Goal: Complete Application Form: Complete application form

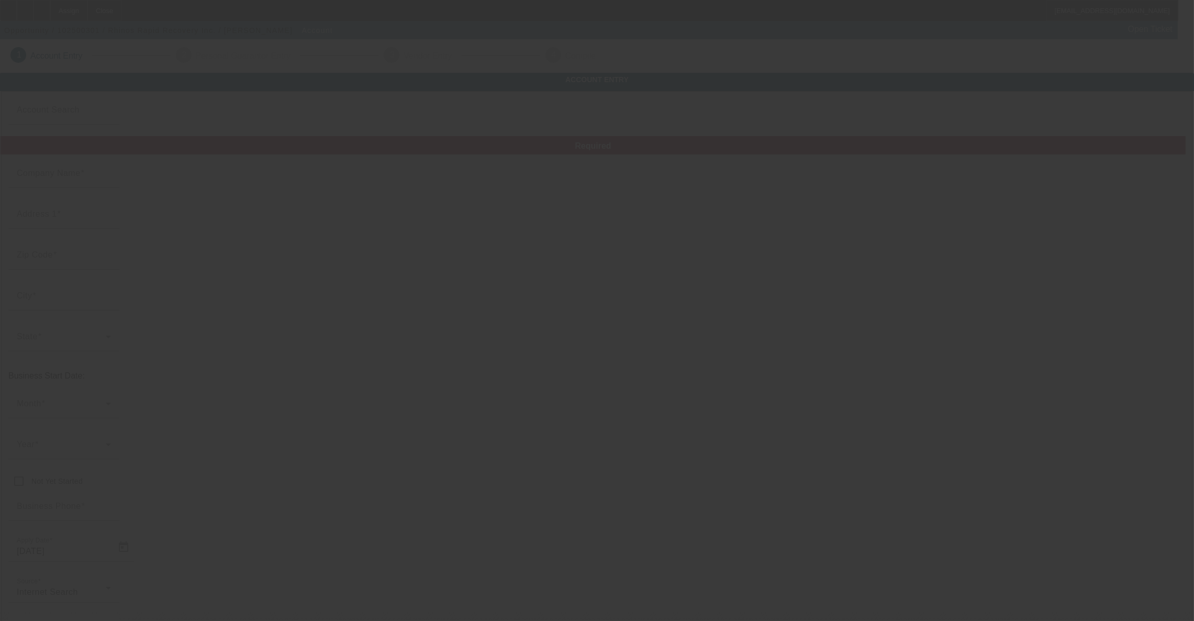
type input "Rhinos Rapid Recovery Inc."
type input "Testone"
type input "."
type input "(505) 516-5927"
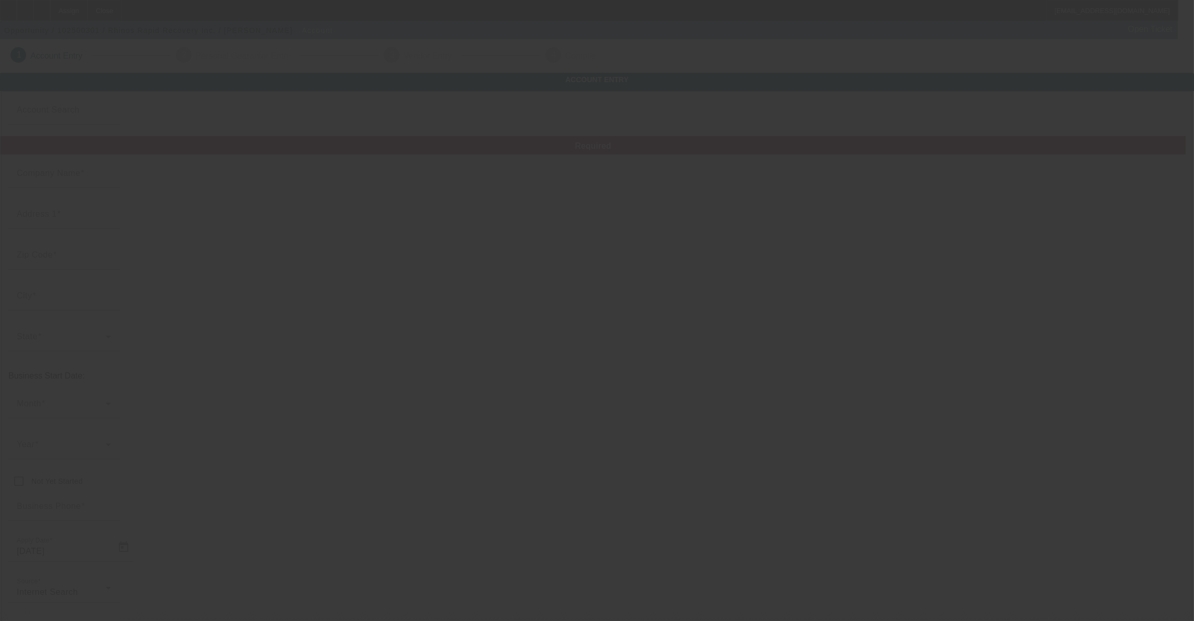
type input "info@rhinosrapidrecovery.xyz"
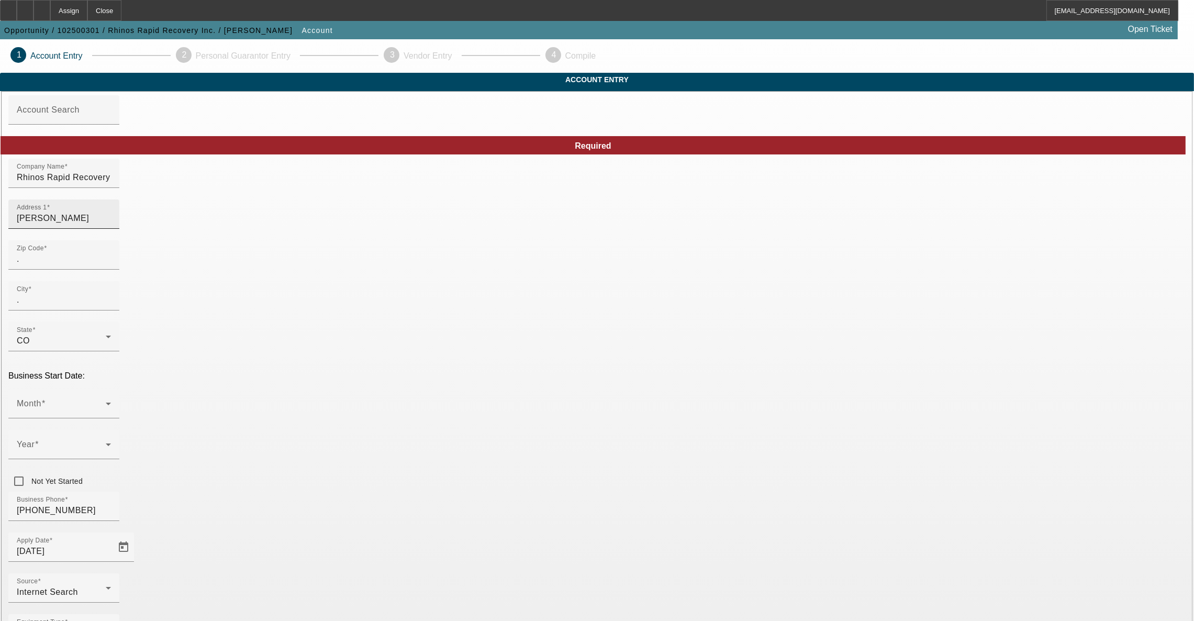
click at [111, 225] on input "Testone" at bounding box center [64, 218] width 94 height 13
drag, startPoint x: 263, startPoint y: 218, endPoint x: 146, endPoint y: 197, distance: 119.0
type input "601 Leighton Ave"
click at [111, 265] on input "." at bounding box center [64, 259] width 94 height 13
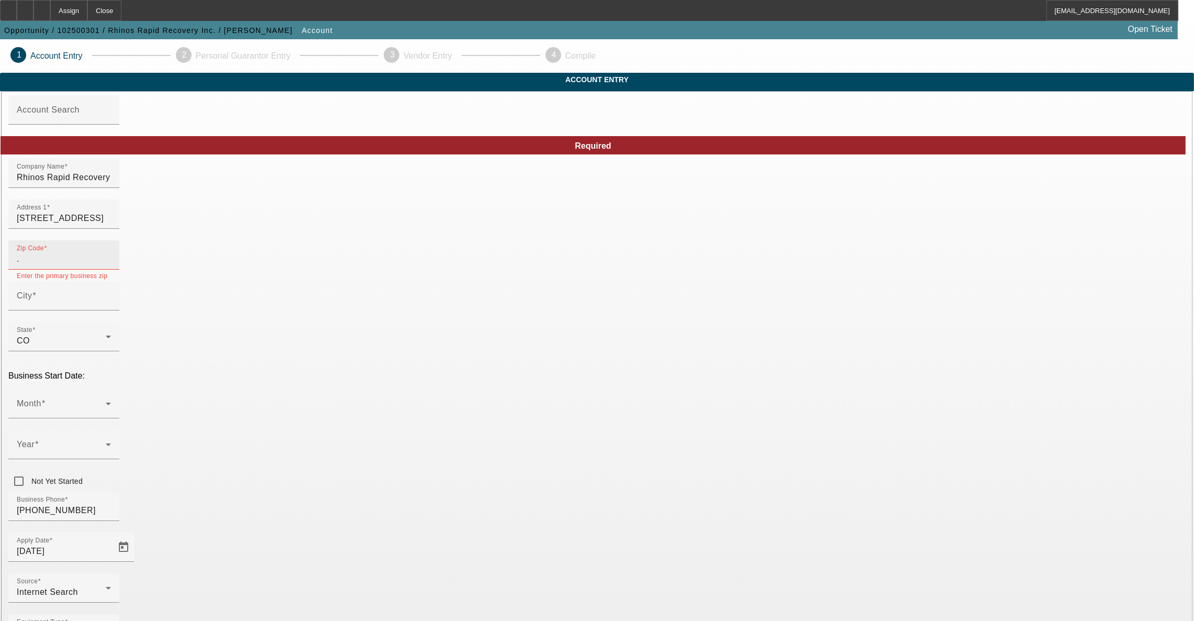
click at [111, 265] on input "." at bounding box center [64, 259] width 94 height 13
type input ".87401"
click at [111, 306] on input "City" at bounding box center [64, 300] width 94 height 13
type input "farmington"
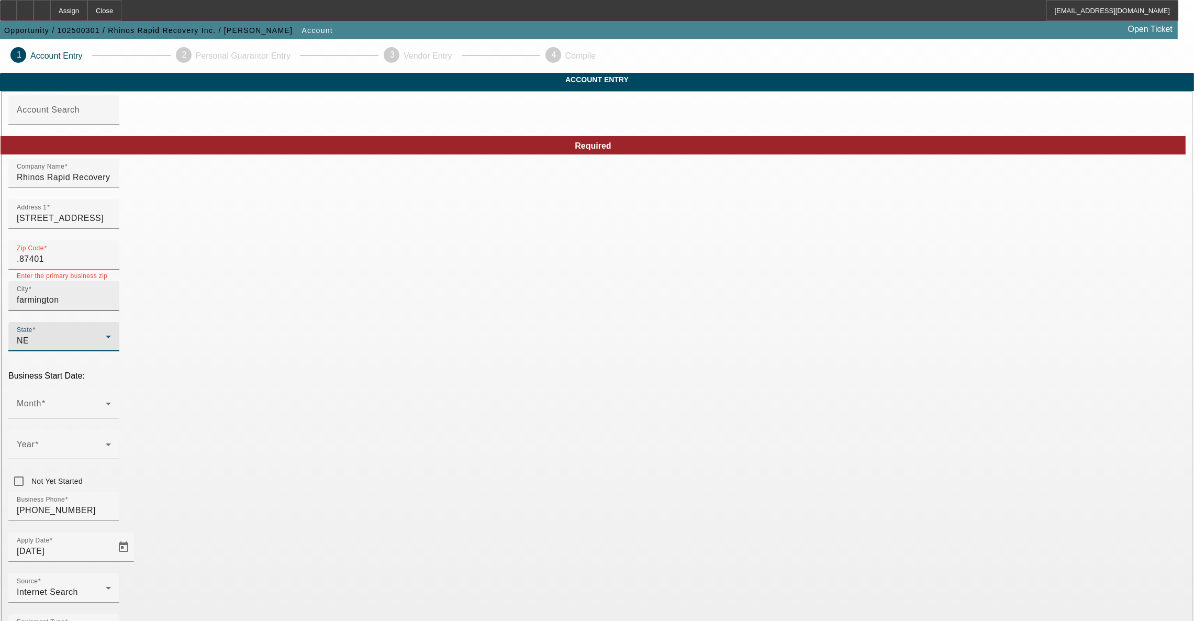
type input "San Juan"
click at [111, 389] on div "Month" at bounding box center [64, 403] width 94 height 29
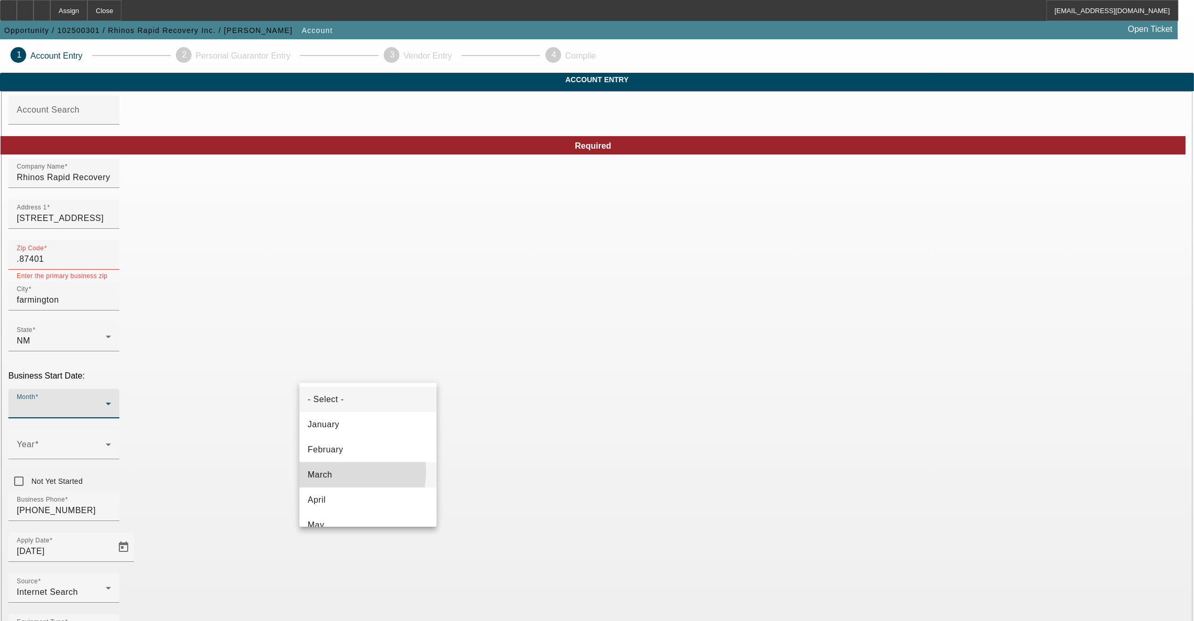
click at [343, 472] on mat-option "March" at bounding box center [367, 474] width 137 height 25
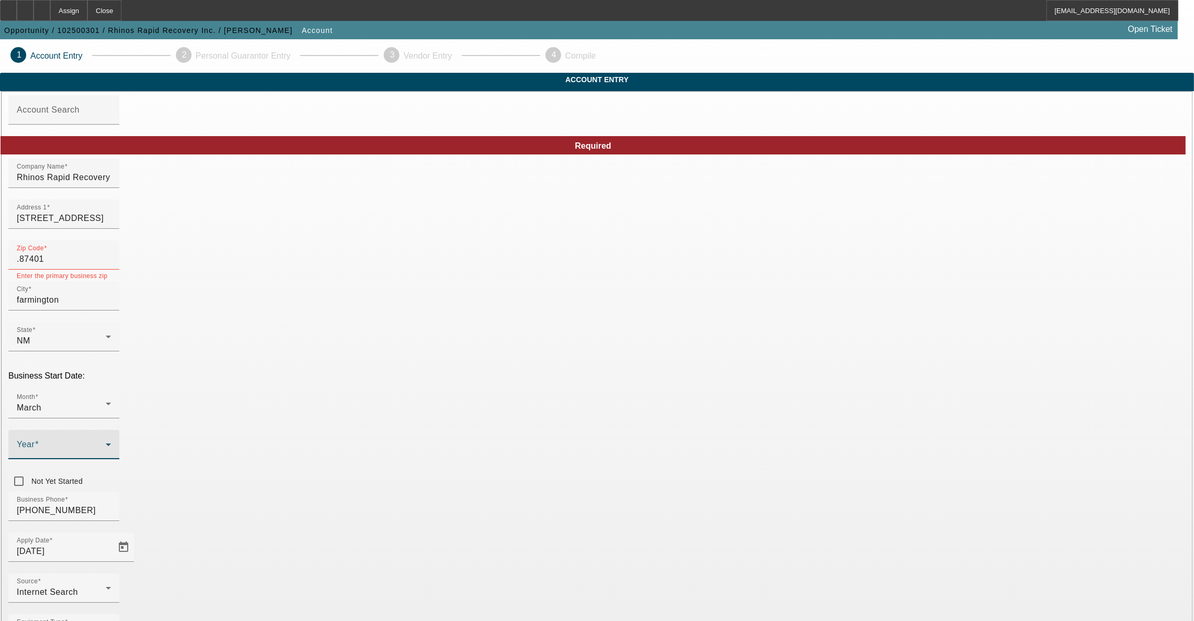
click at [106, 442] on span at bounding box center [61, 448] width 89 height 13
click at [470, 473] on span "2025" at bounding box center [471, 474] width 20 height 13
click at [478, 492] on div "Business Phone (505) 516-5927" at bounding box center [596, 512] width 1177 height 41
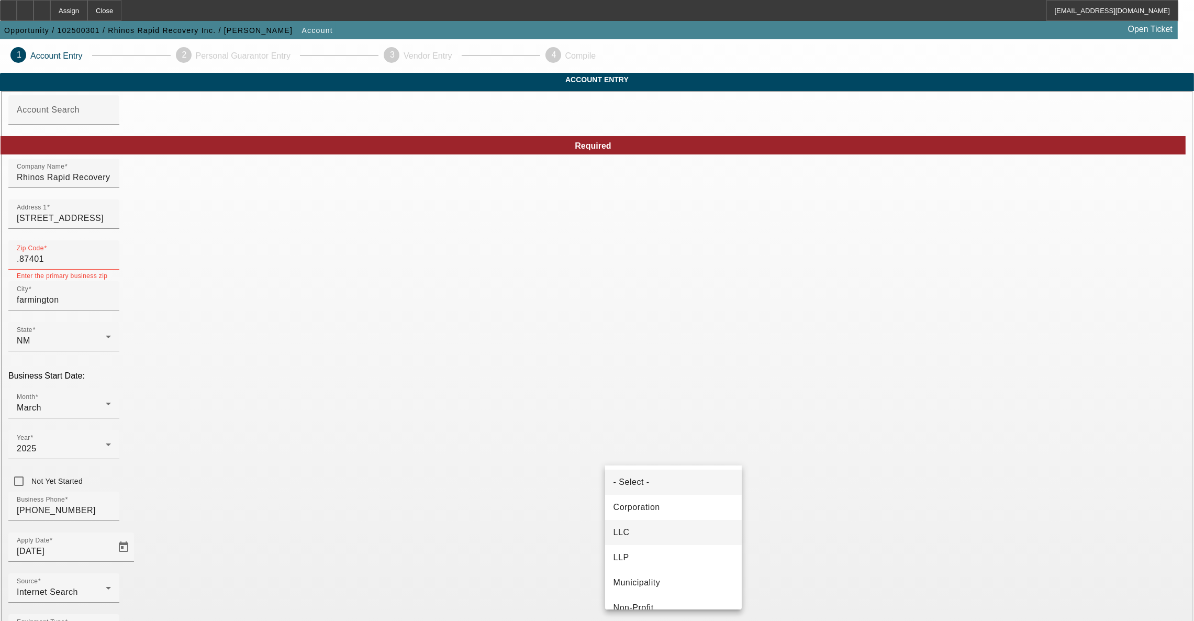
click at [644, 526] on mat-option "LLC" at bounding box center [673, 532] width 137 height 25
type input "334142646"
click at [111, 258] on div "Zip Code .87401" at bounding box center [64, 254] width 94 height 29
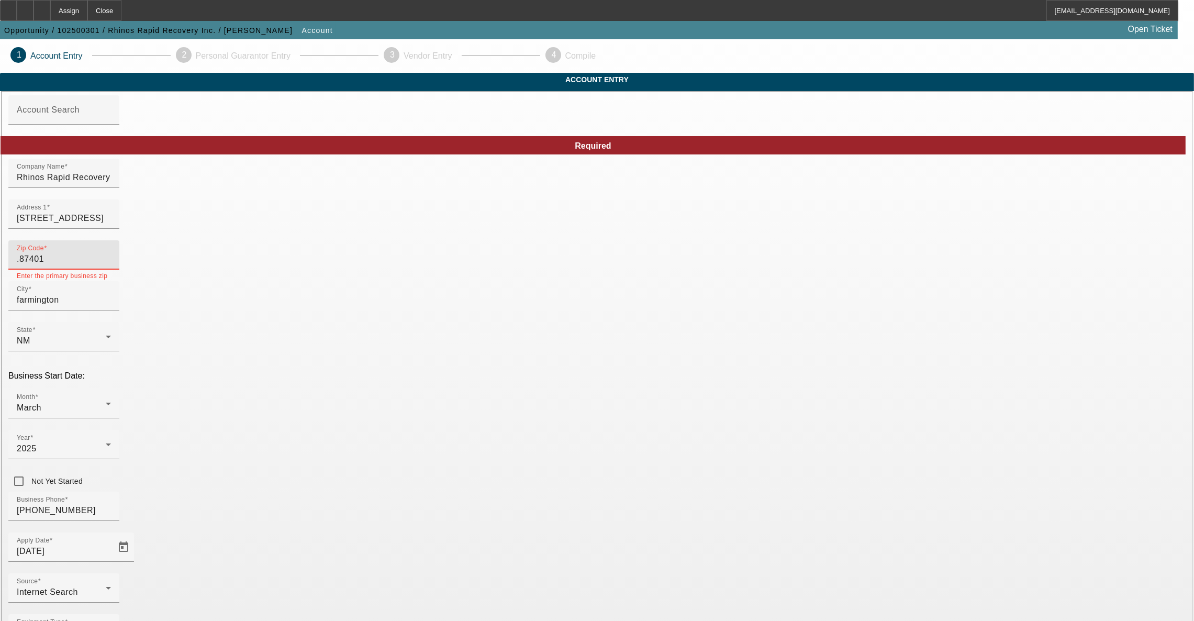
drag, startPoint x: 368, startPoint y: 273, endPoint x: 249, endPoint y: 253, distance: 121.0
type input "87"
type input "87401"
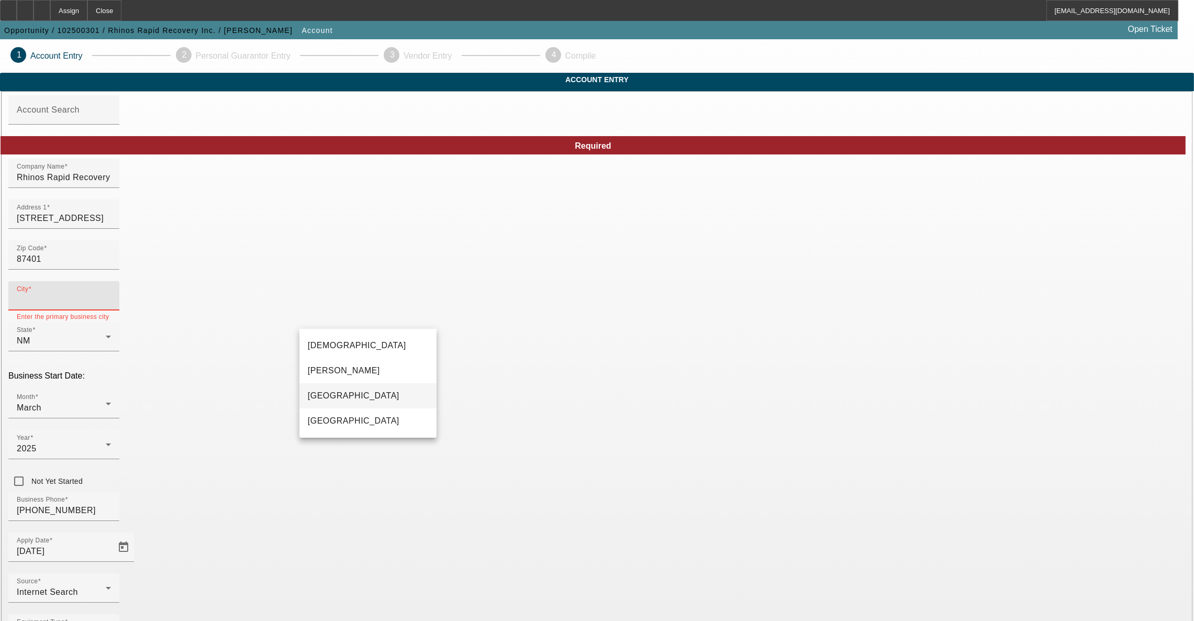
click at [332, 401] on span "Farmington" at bounding box center [354, 395] width 92 height 13
type input "Farmington"
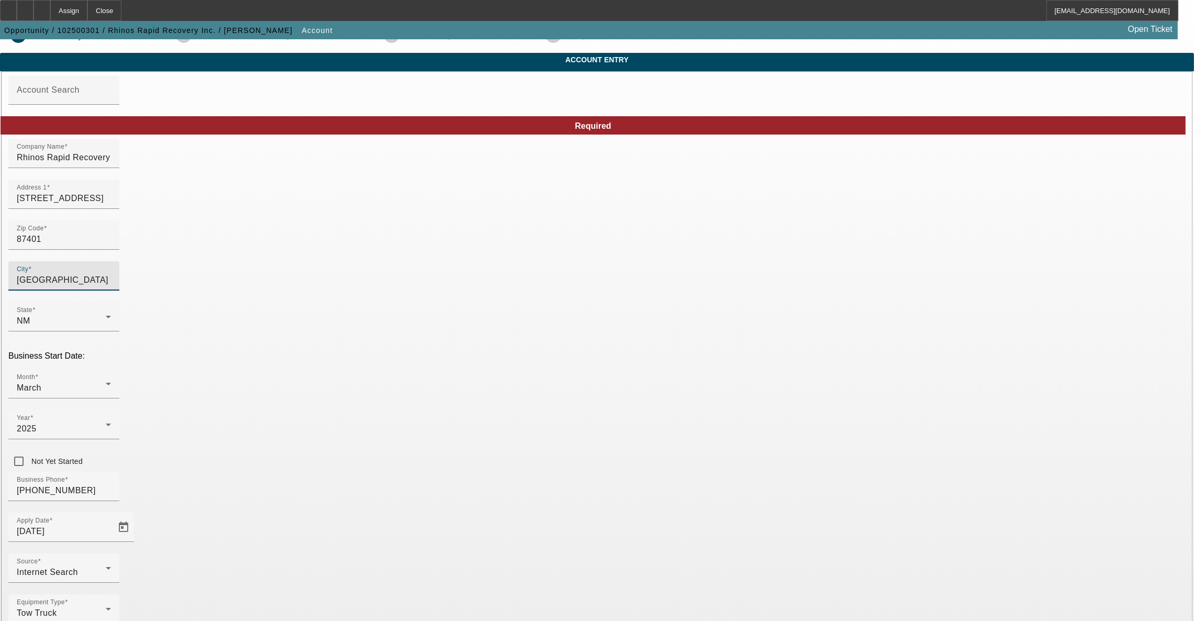
scroll to position [38, 0]
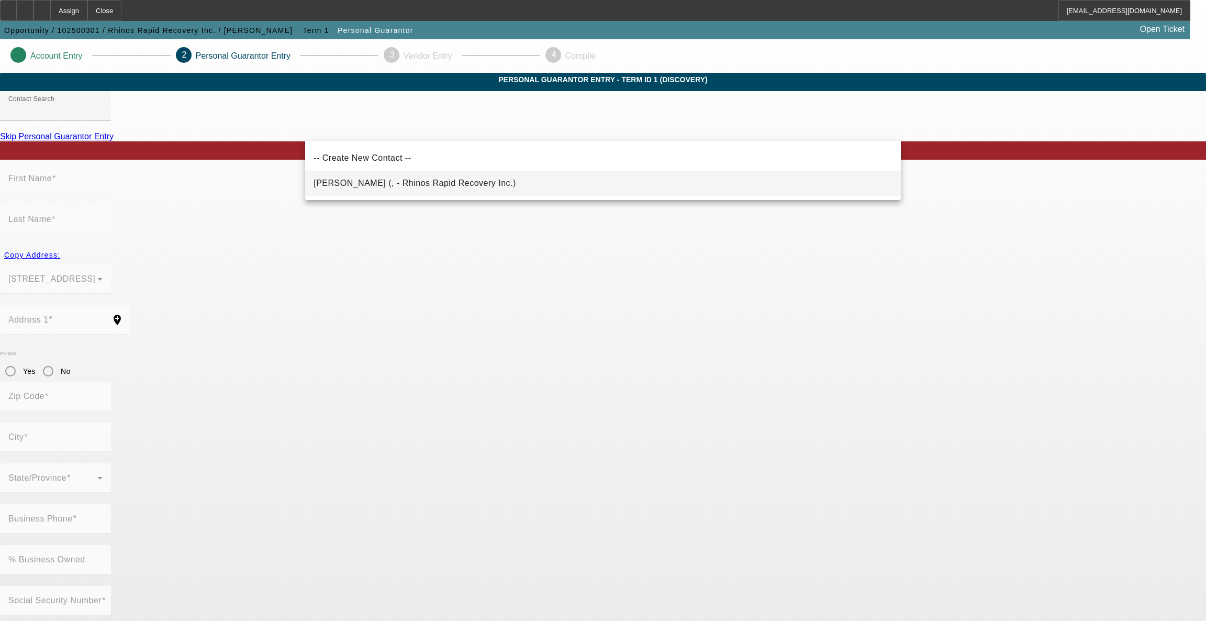
click at [399, 187] on span "Clark, James (, - Rhinos Rapid Recovery Inc.)" at bounding box center [415, 183] width 203 height 13
type input "Clark, James (, - Rhinos Rapid Recovery Inc.)"
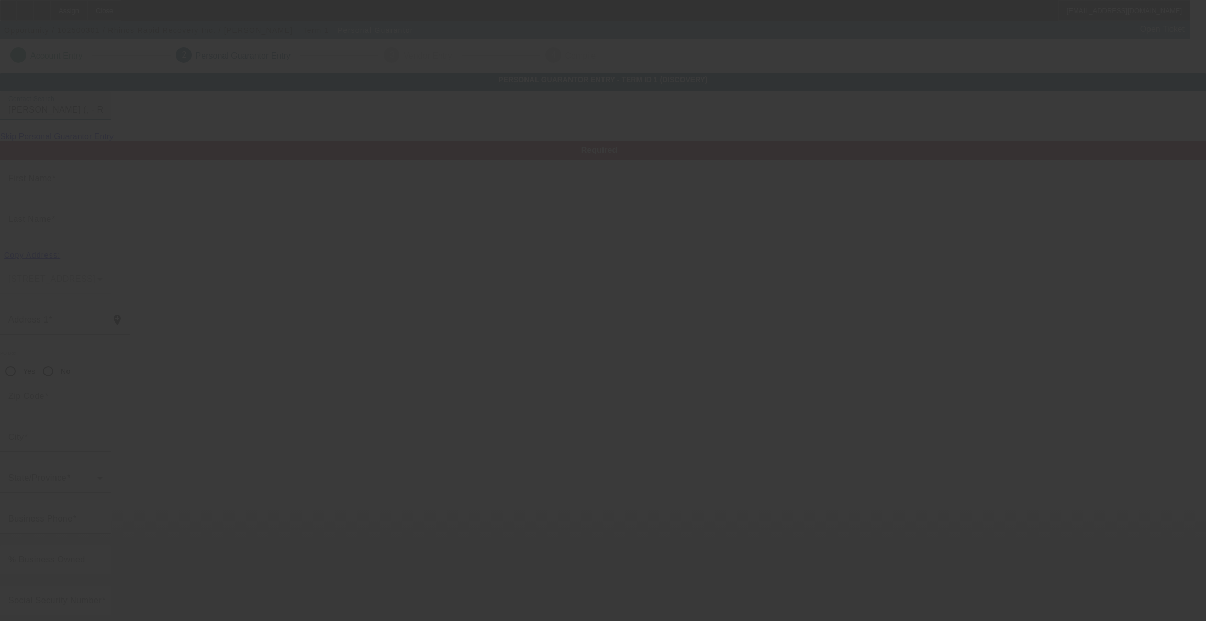
type input "James"
type input "Clark"
radio input "true"
type input "(505) 497-9217"
type input "info@rhinosrapidrecovery.xyz"
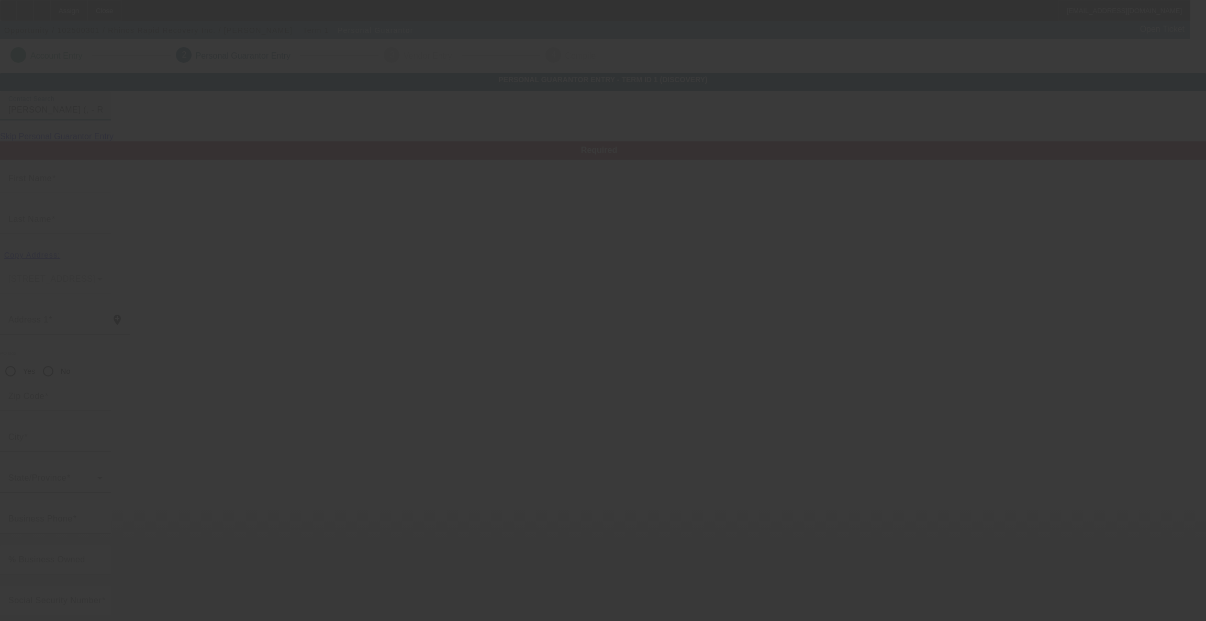
type input "(505) 516-5927"
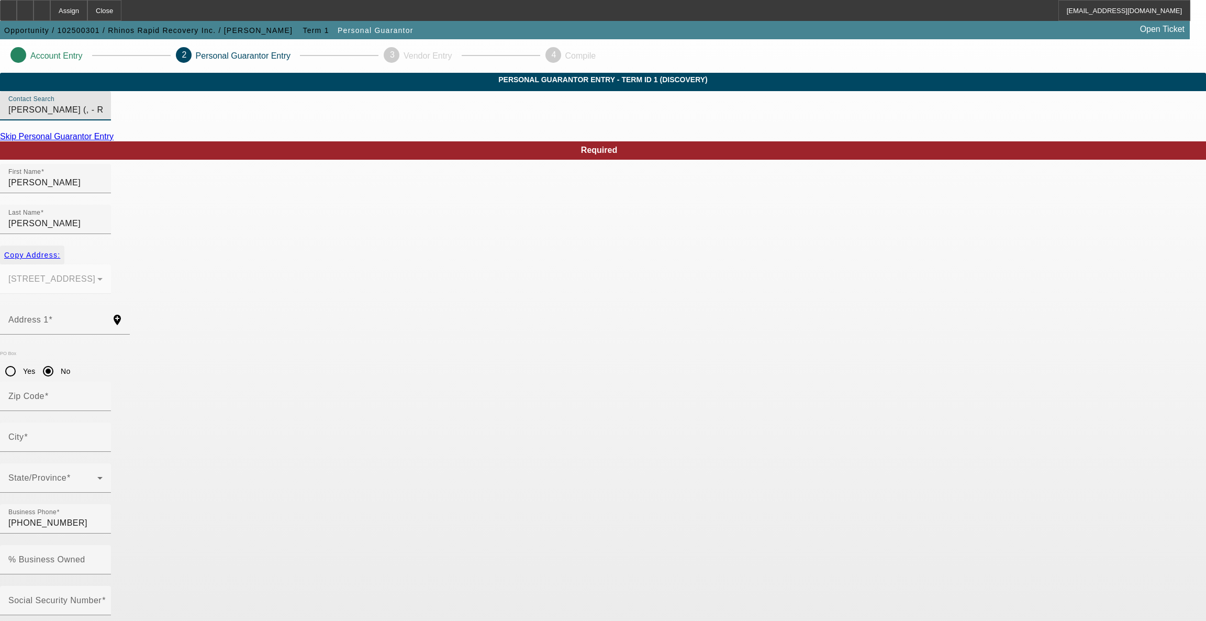
click at [60, 251] on span "Copy Address:" at bounding box center [32, 255] width 56 height 8
type input "601 Leighton Ave"
radio input "false"
type input "87401"
type input "Farmington"
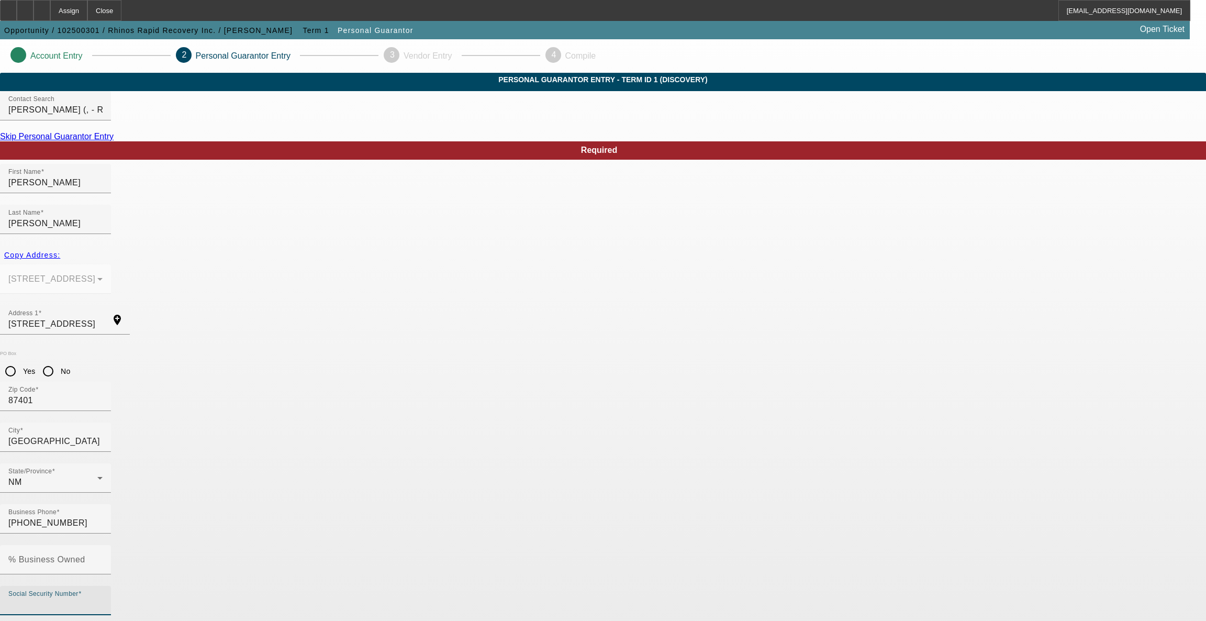
click at [103, 598] on input "Social Security Number" at bounding box center [55, 604] width 94 height 13
type input "483-86-7222"
click at [103, 557] on input "% Business Owned" at bounding box center [55, 563] width 94 height 13
type input "100"
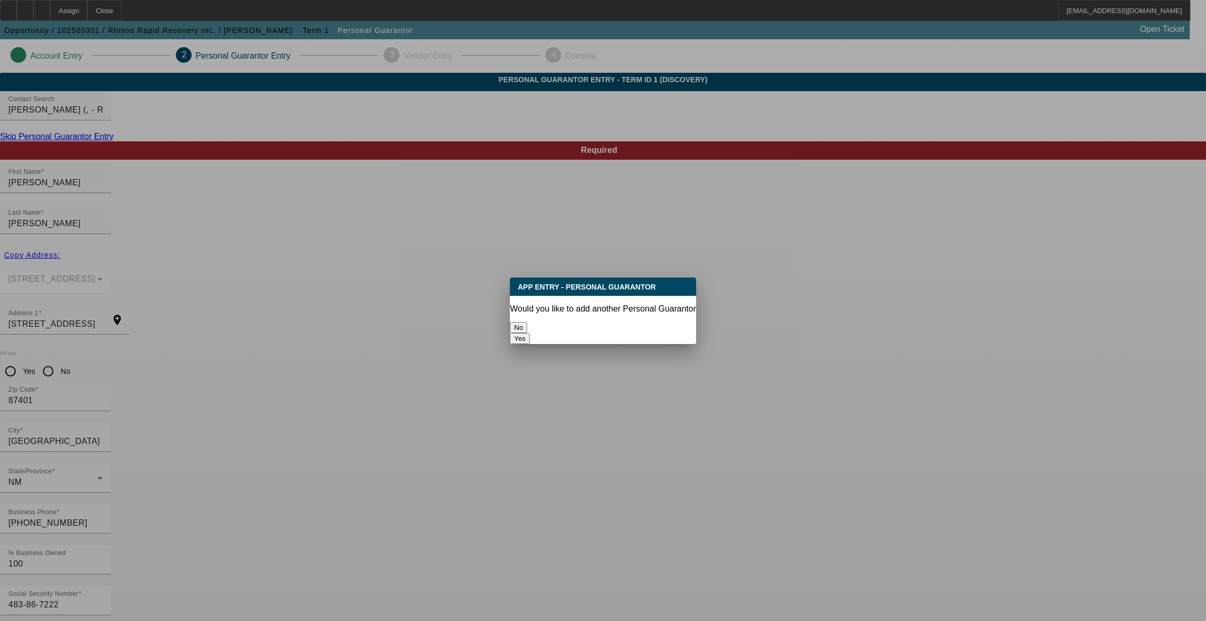
click at [527, 322] on button "No" at bounding box center [518, 327] width 17 height 11
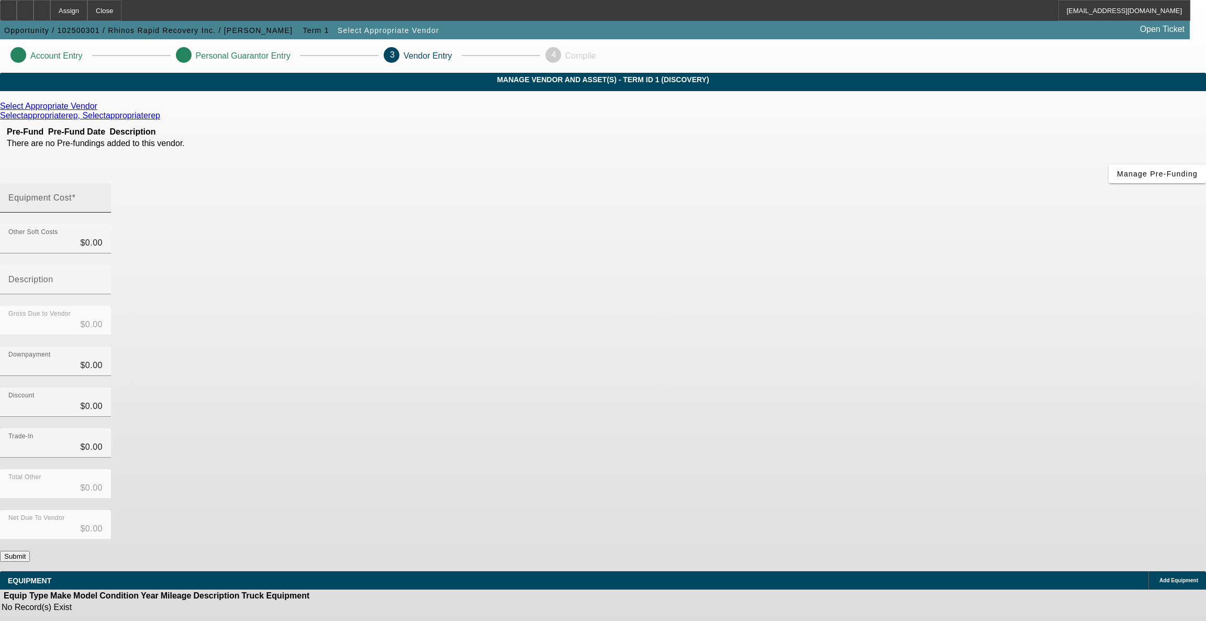
click at [72, 193] on mat-label "Equipment Cost" at bounding box center [39, 197] width 63 height 9
click at [103, 196] on input "Equipment Cost" at bounding box center [55, 202] width 94 height 13
type input "5"
type input "$5.00"
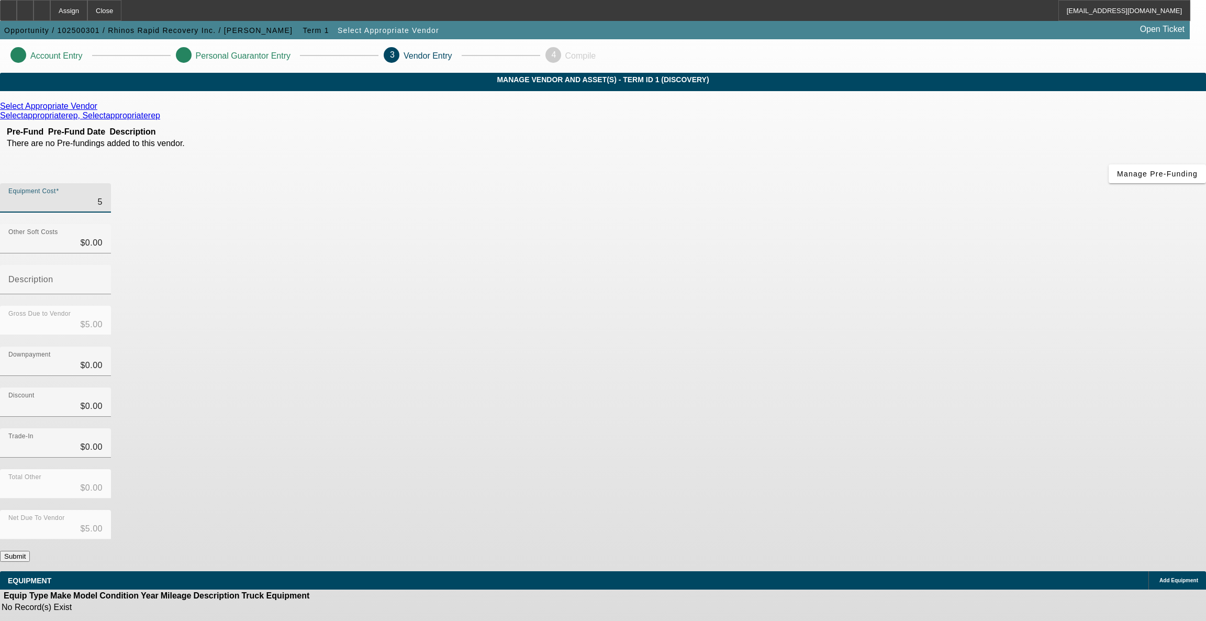
type input "50"
type input "$50.00"
type input "500"
type input "$500.00"
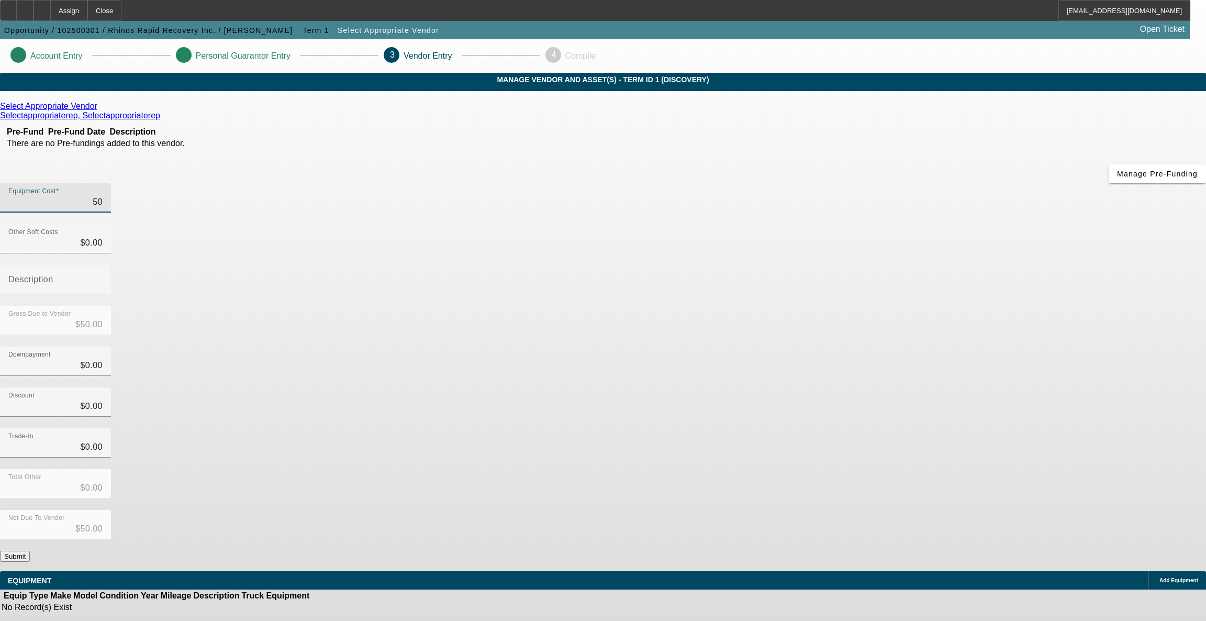
type input "$500.00"
type input "5000"
type input "$5,000.00"
type input "50000"
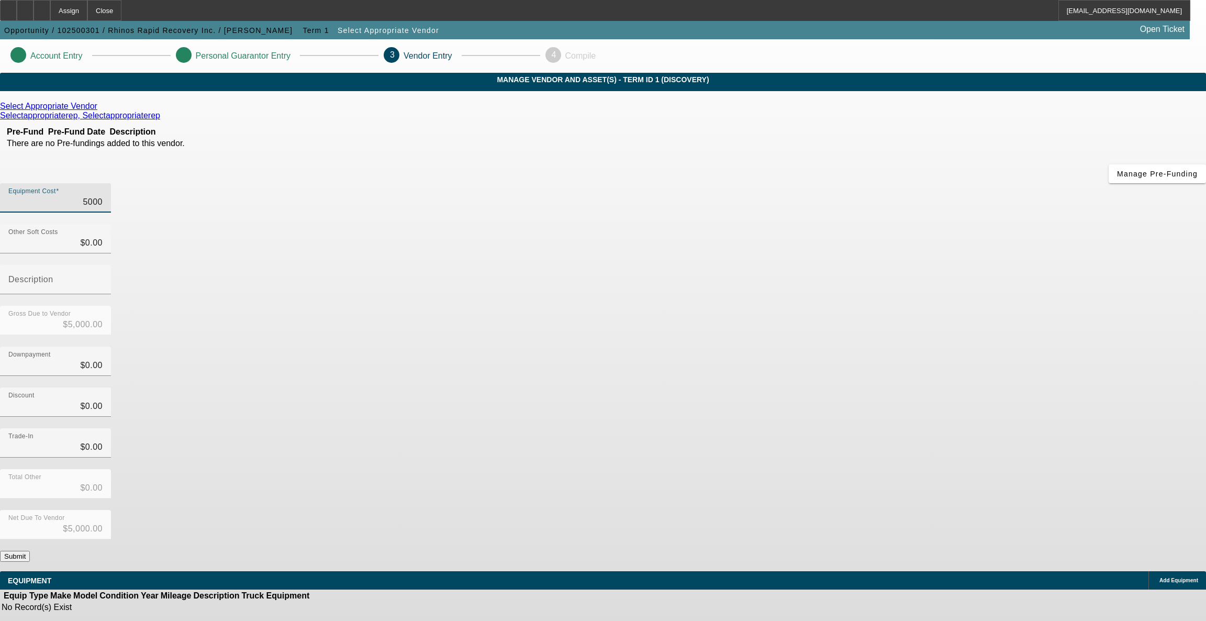
type input "$50,000.00"
click at [825, 387] on div "Discount $0.00" at bounding box center [603, 407] width 1206 height 41
click at [30, 551] on button "Submit" at bounding box center [15, 556] width 30 height 11
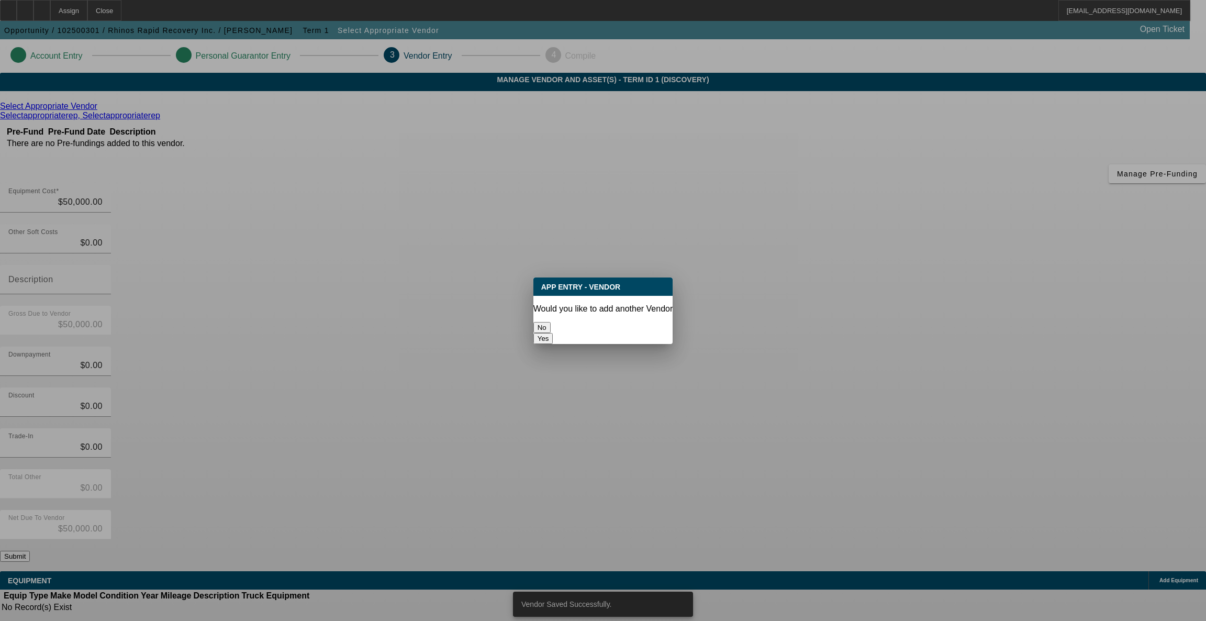
click at [551, 322] on button "No" at bounding box center [541, 327] width 17 height 11
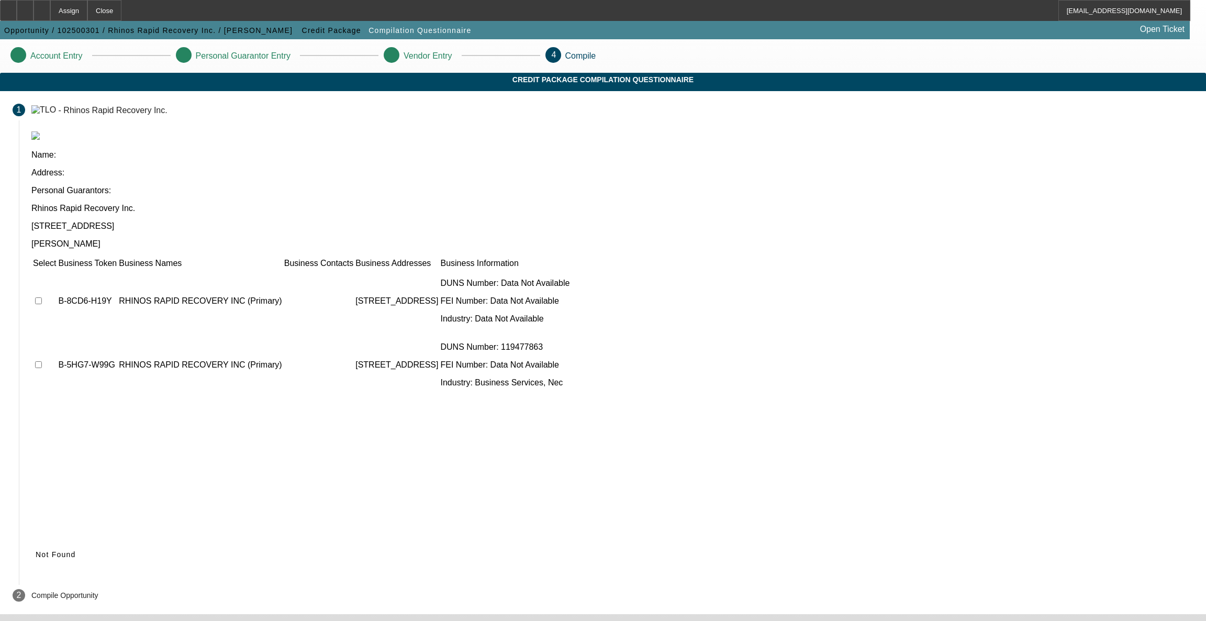
click at [57, 333] on td at bounding box center [44, 364] width 24 height 63
click at [42, 361] on input "checkbox" at bounding box center [38, 364] width 7 height 7
checkbox input "true"
click at [42, 297] on input "checkbox" at bounding box center [38, 300] width 7 height 7
checkbox input "true"
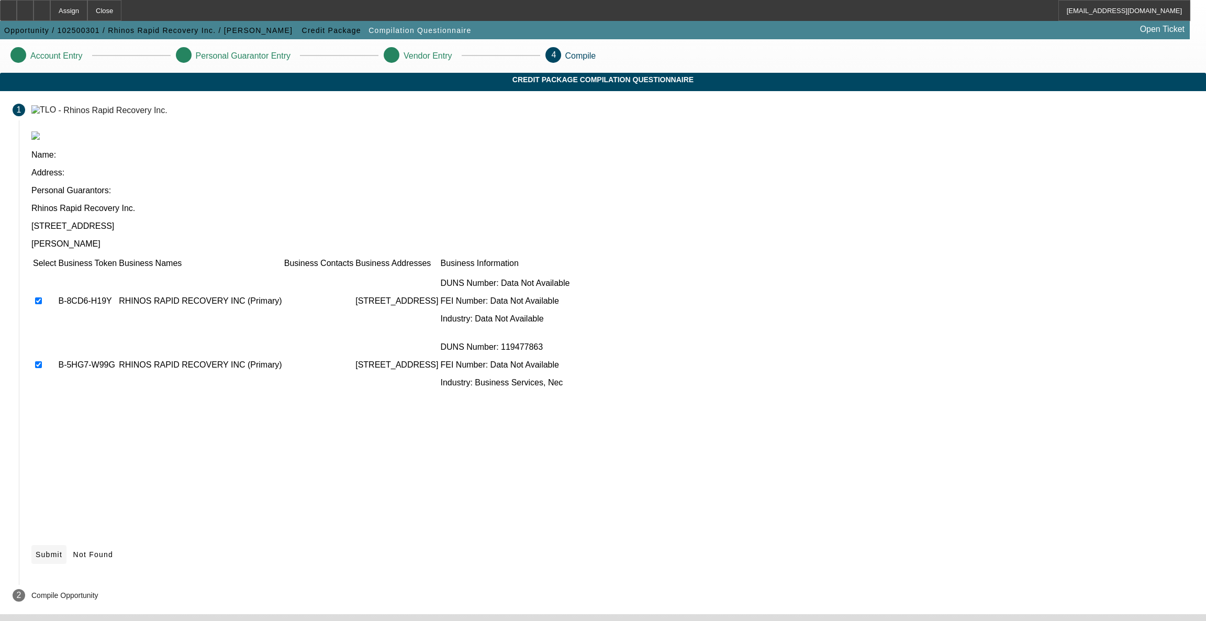
click at [62, 550] on span "Submit" at bounding box center [49, 554] width 27 height 8
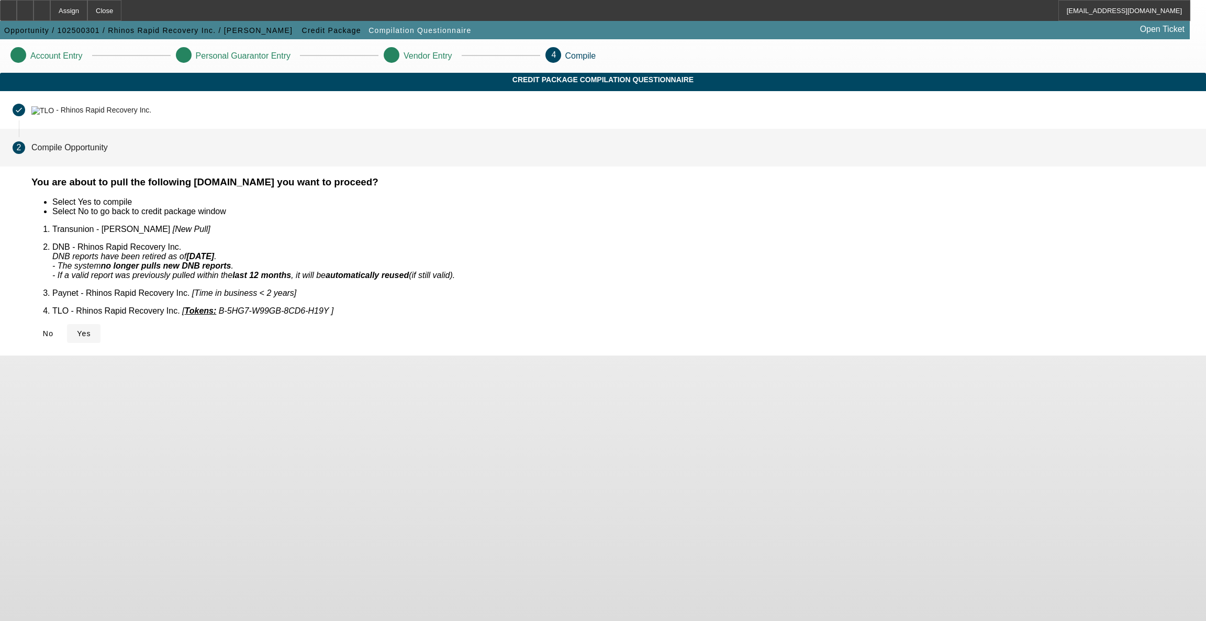
click at [101, 325] on span at bounding box center [84, 333] width 34 height 25
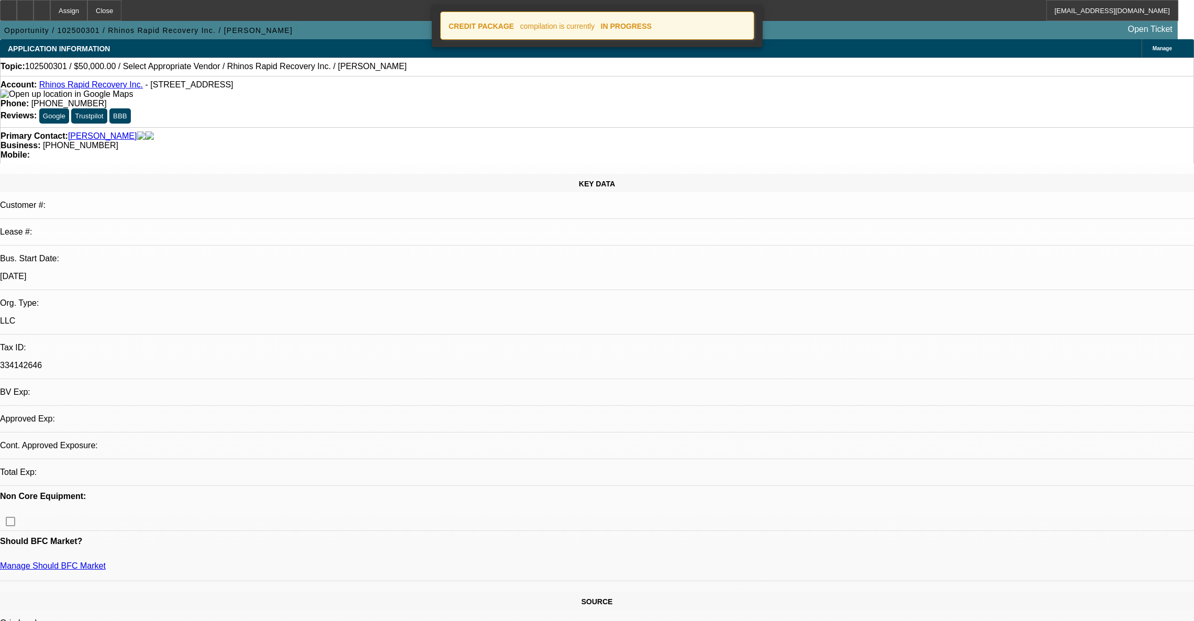
select select "0"
select select "2"
select select "0.1"
select select "4"
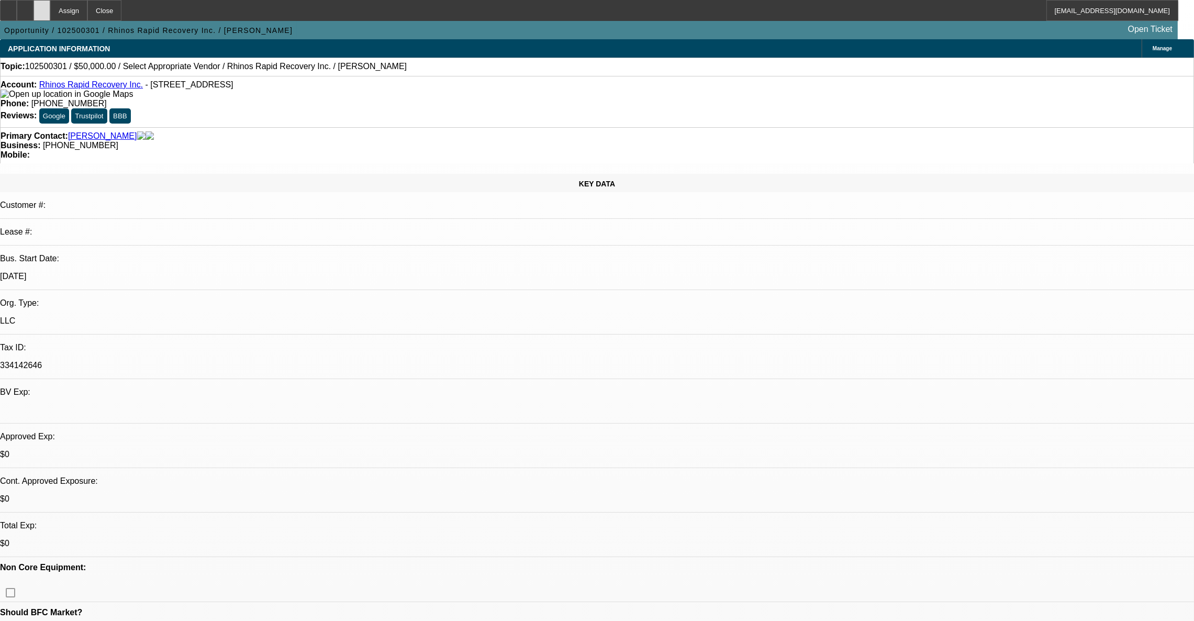
click at [42, 7] on icon at bounding box center [42, 7] width 0 height 0
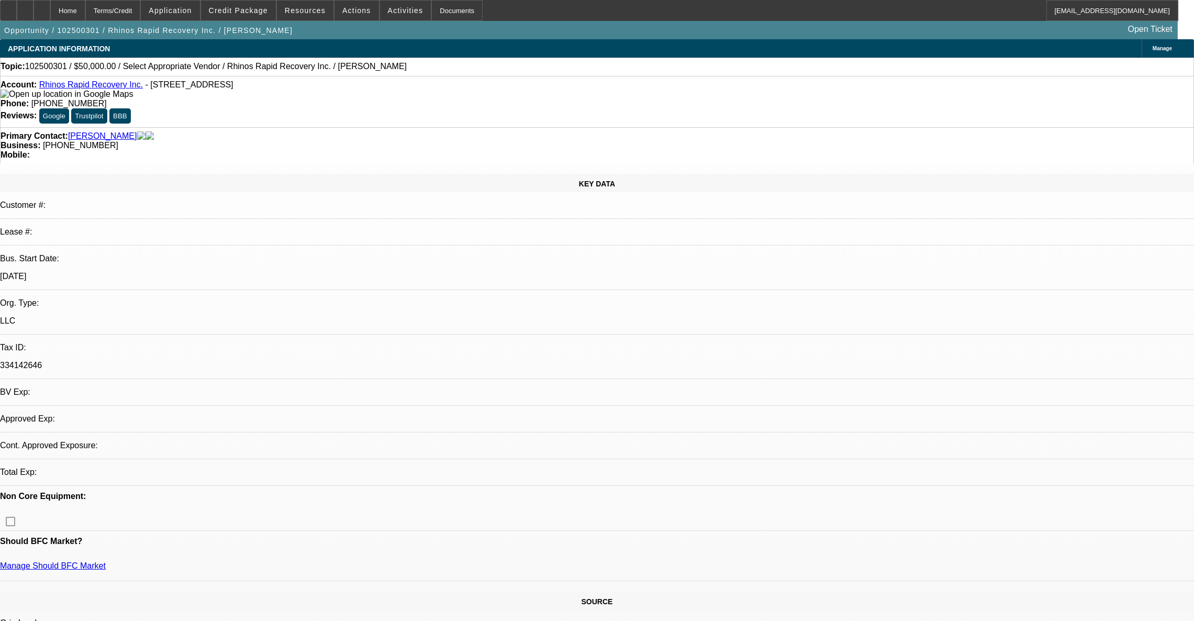
select select "0"
select select "2"
select select "0.1"
select select "4"
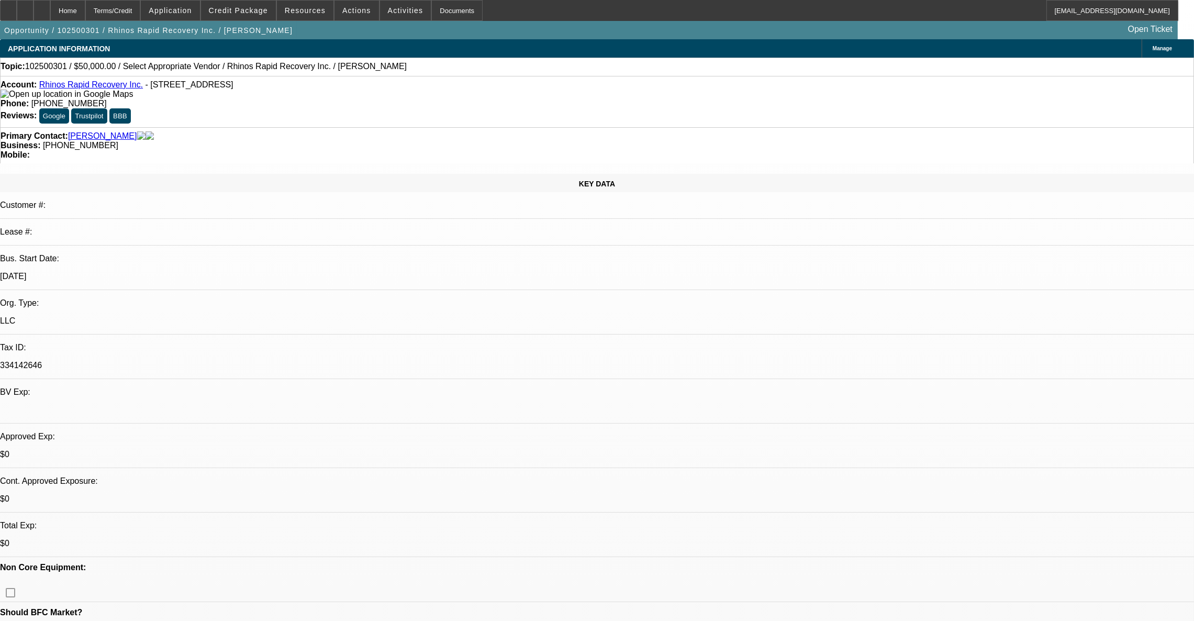
click at [34, 7] on div at bounding box center [25, 10] width 17 height 21
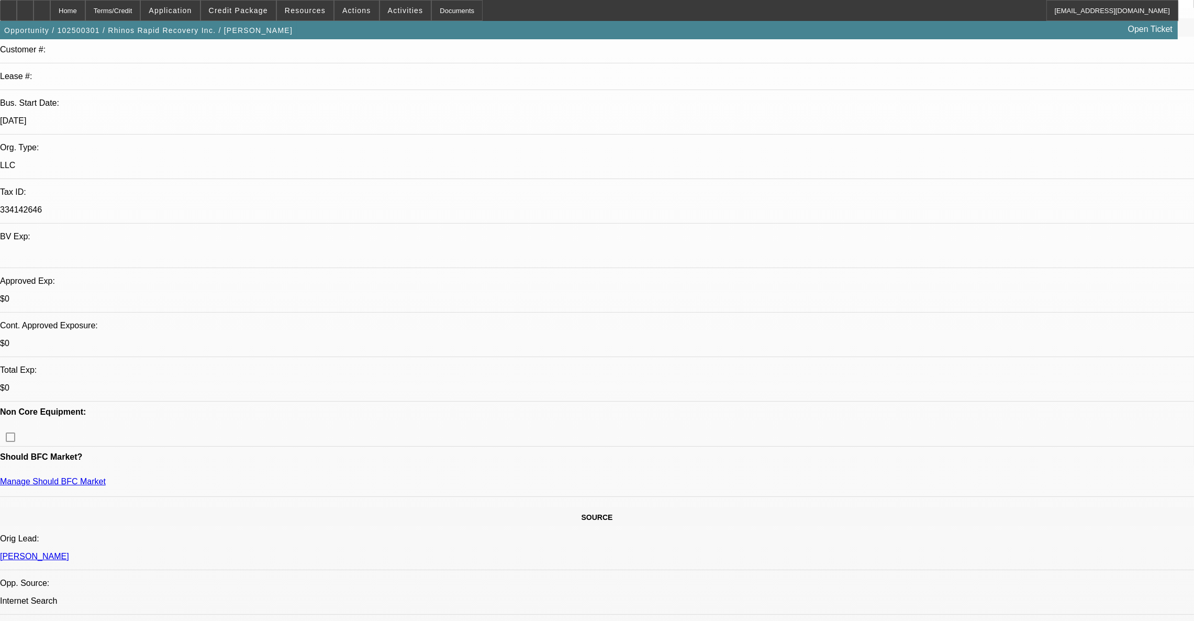
scroll to position [157, 0]
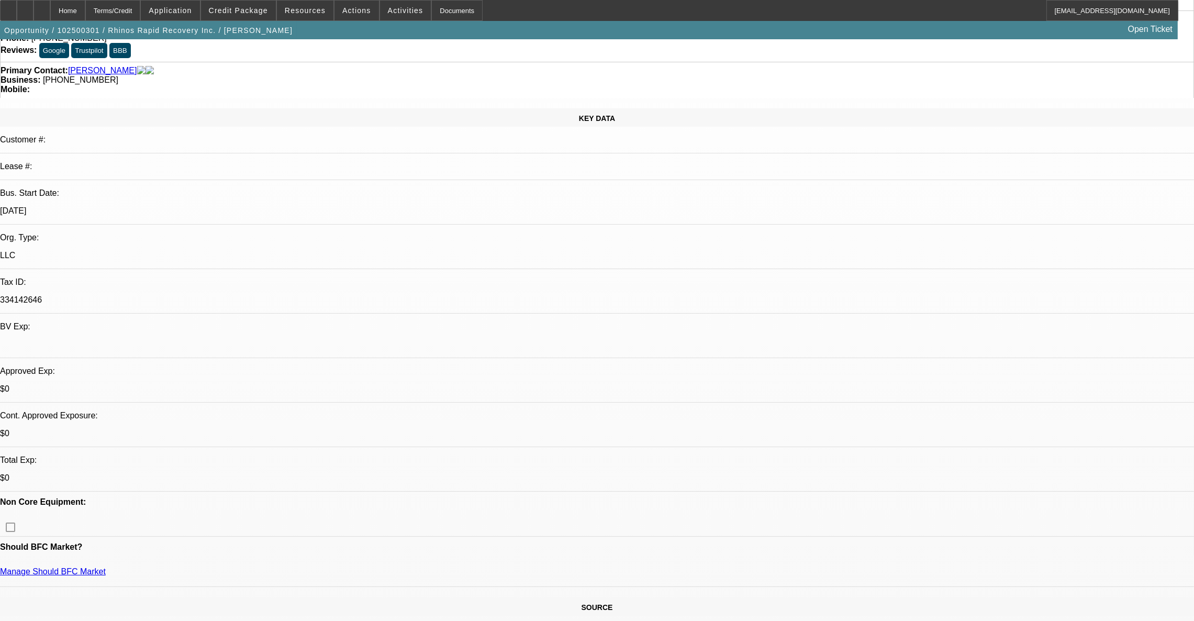
scroll to position [0, 0]
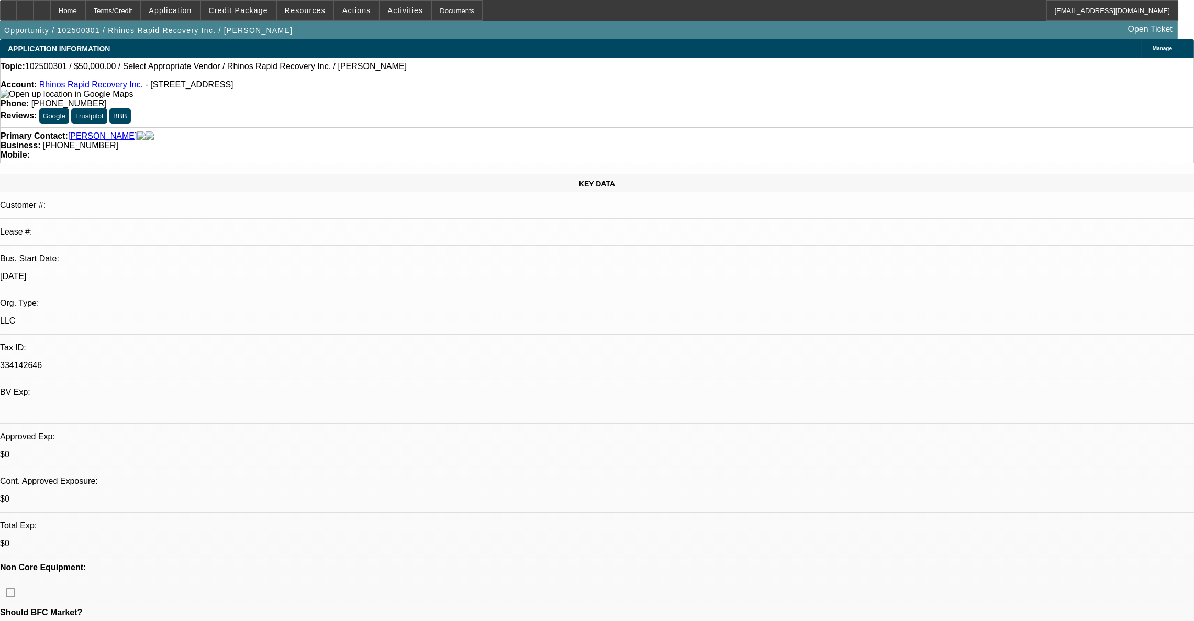
click at [116, 87] on link "Rhinos Rapid Recovery Inc." at bounding box center [91, 84] width 104 height 9
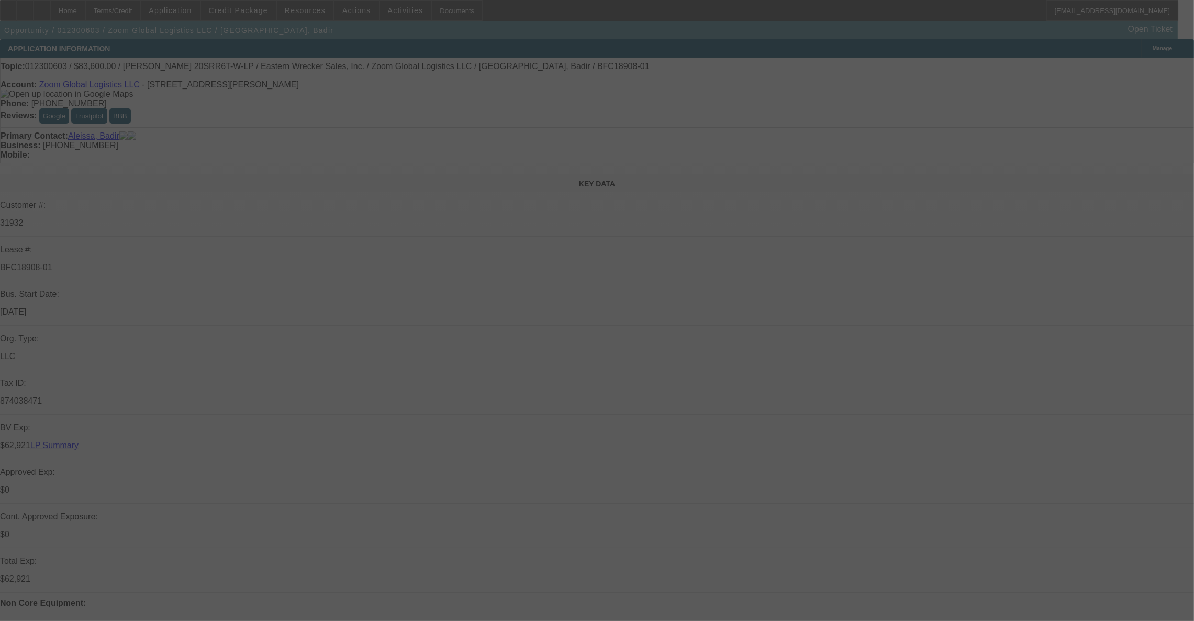
select select "0.2"
select select "2"
select select "0.1"
select select "4"
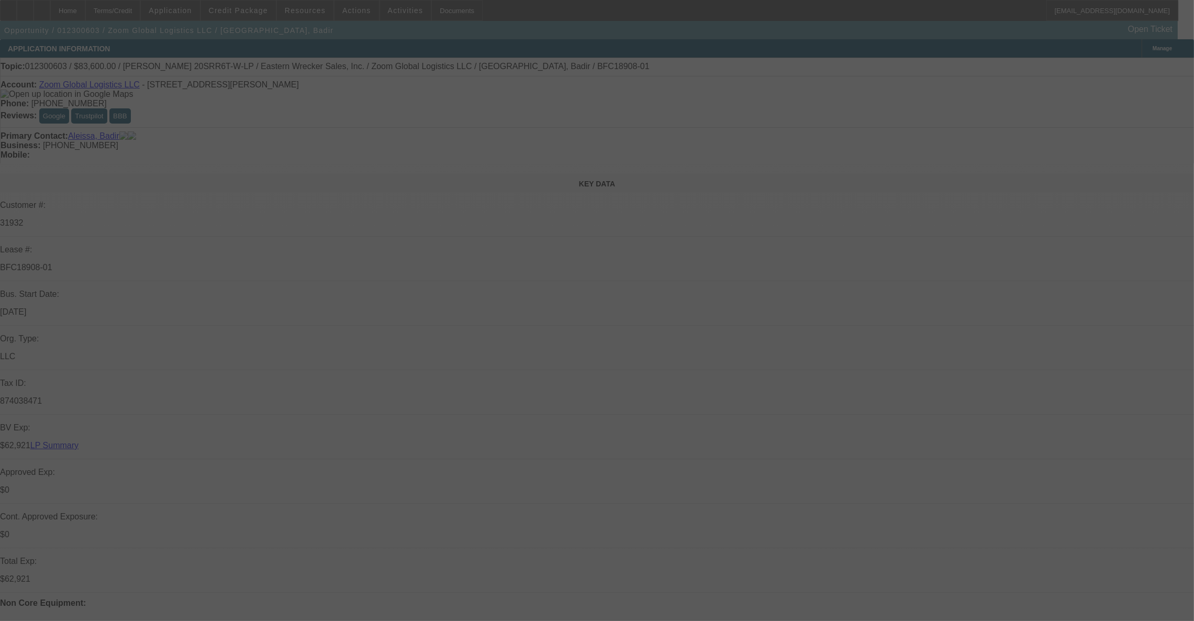
select select "0.2"
select select "2"
select select "0.1"
select select "4"
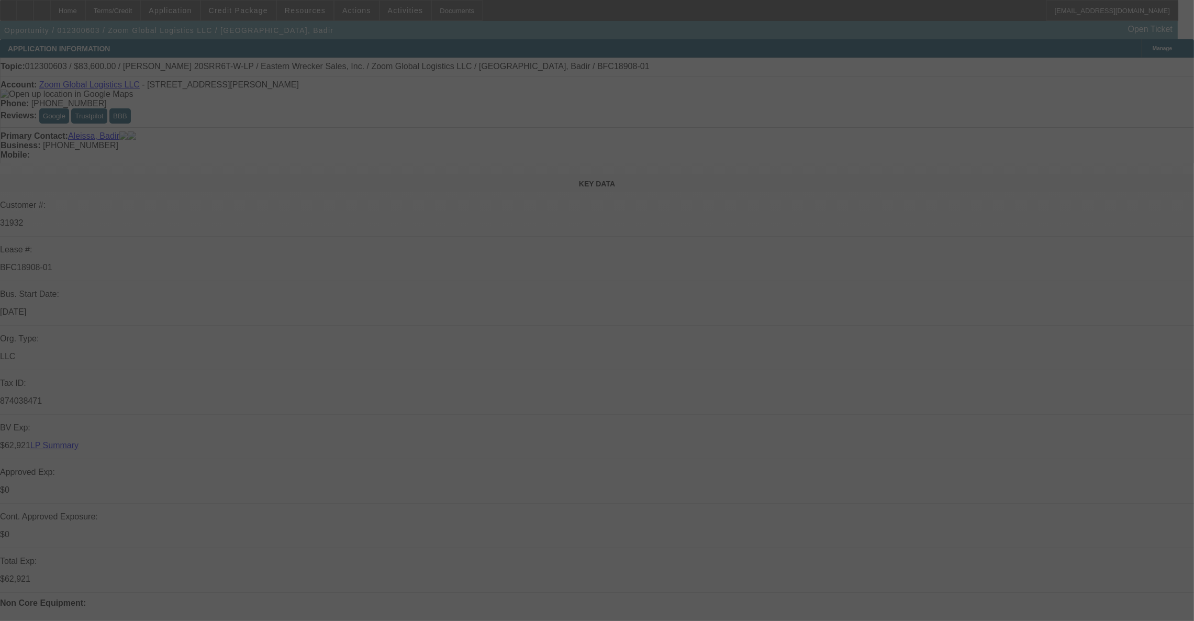
select select "0.2"
select select "2"
select select "0.1"
select select "4"
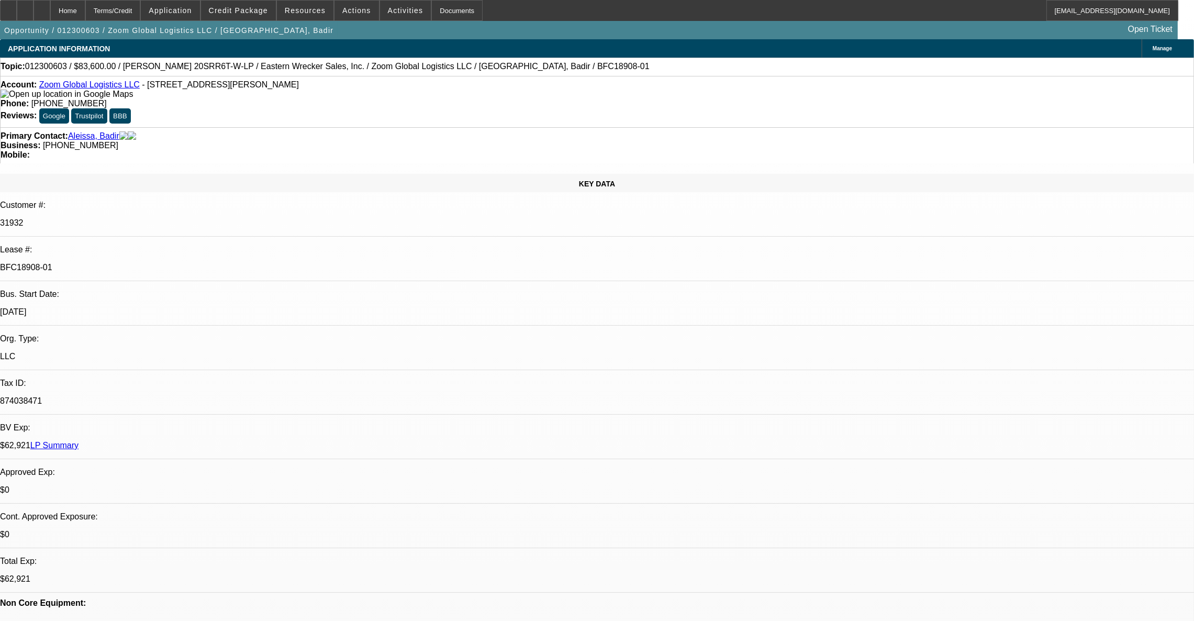
click at [71, 86] on link "Zoom Global Logistics LLC" at bounding box center [89, 84] width 101 height 9
